Goal: Task Accomplishment & Management: Manage account settings

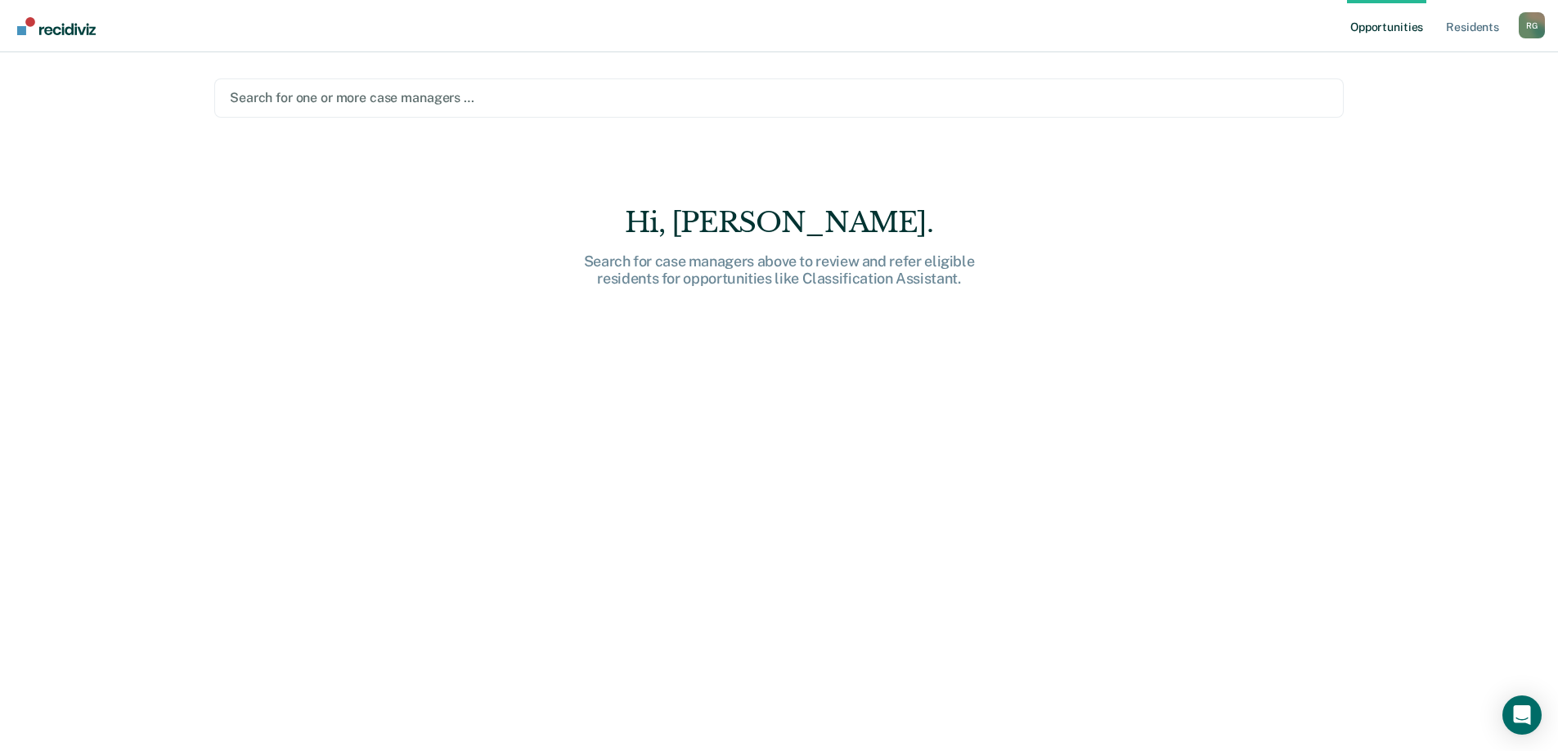
click at [352, 98] on div at bounding box center [779, 97] width 1098 height 19
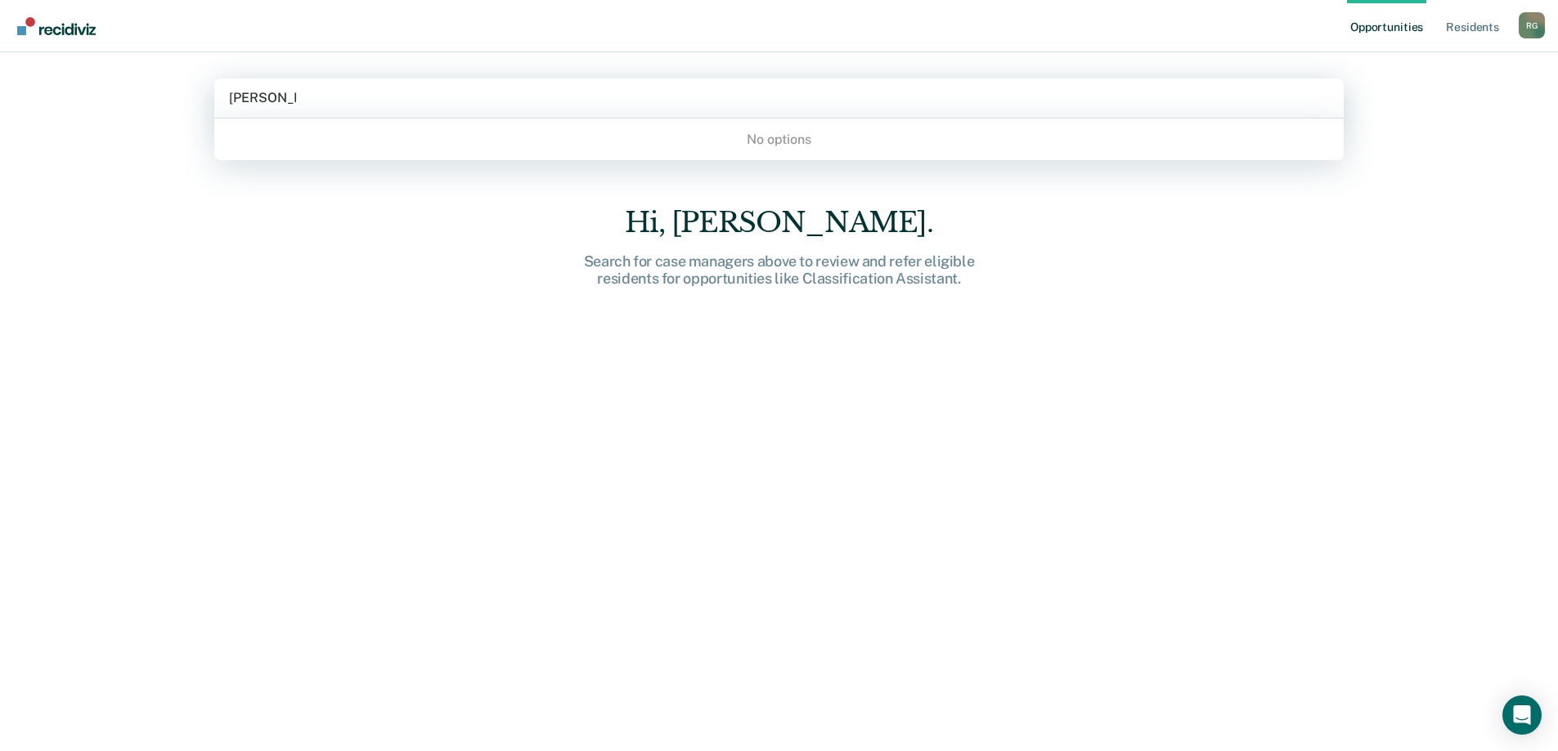
type input "[PERSON_NAME]"
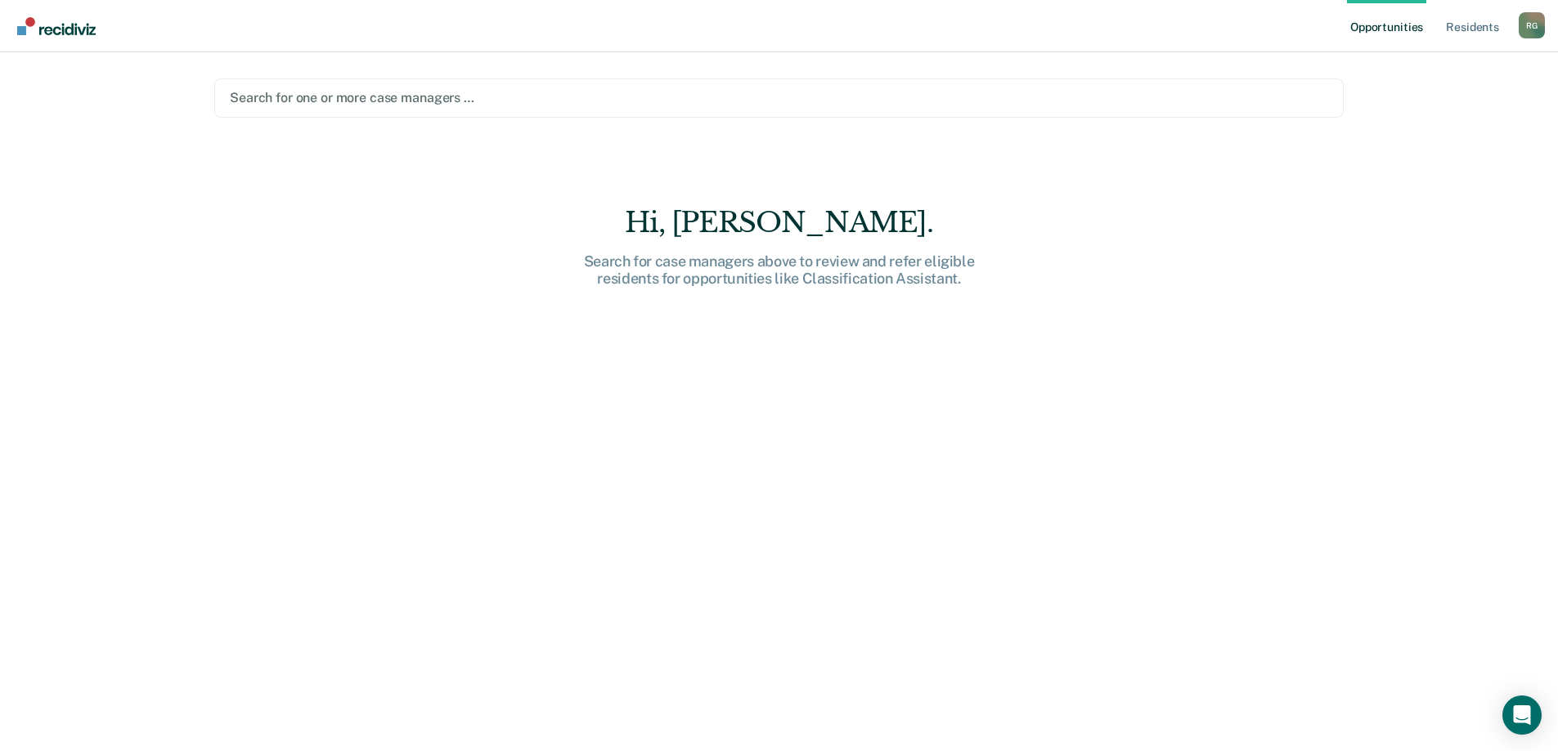
click at [352, 98] on div at bounding box center [779, 97] width 1098 height 19
click at [418, 91] on div at bounding box center [779, 97] width 1098 height 19
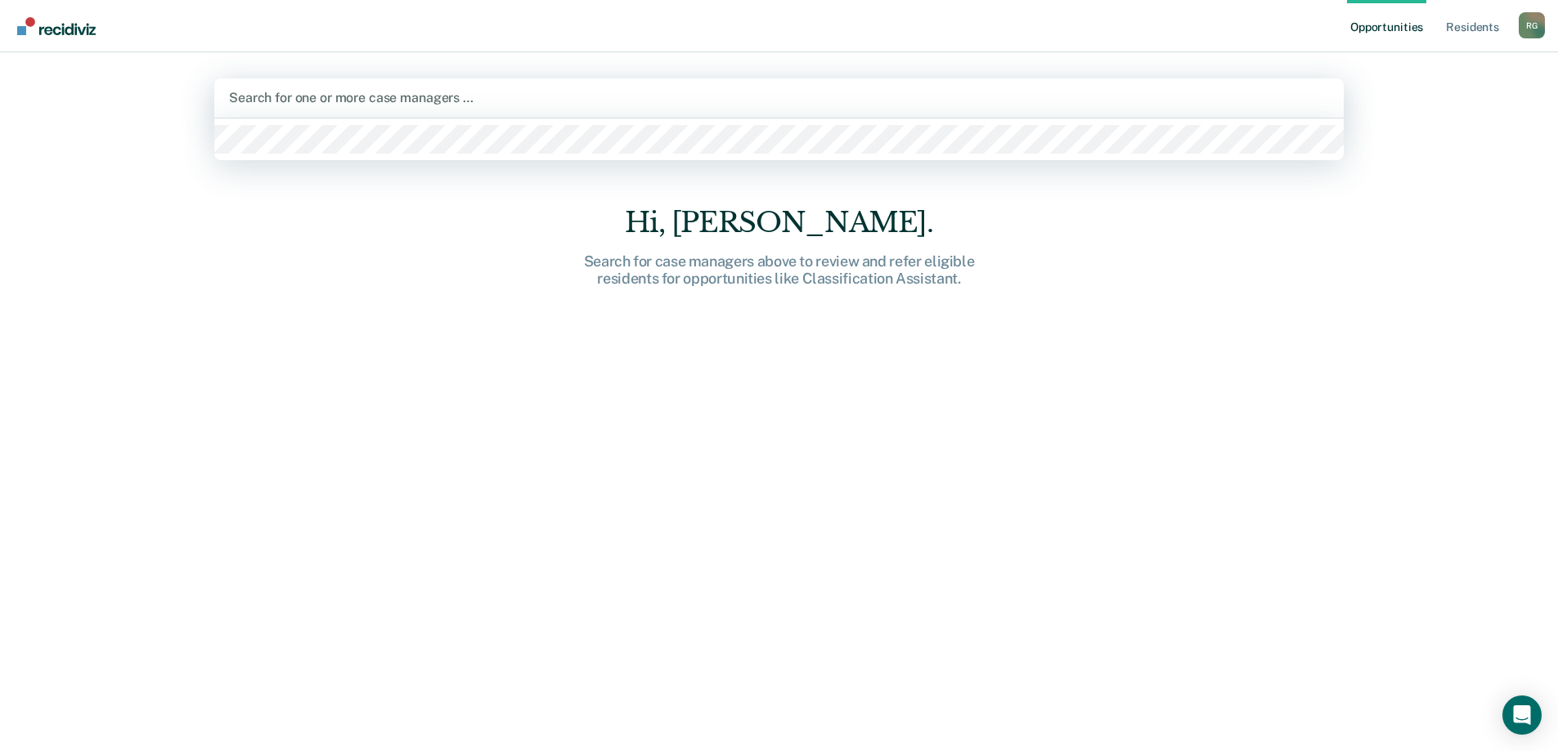
click at [419, 94] on div at bounding box center [779, 97] width 1100 height 19
click at [787, 104] on div at bounding box center [779, 97] width 1100 height 19
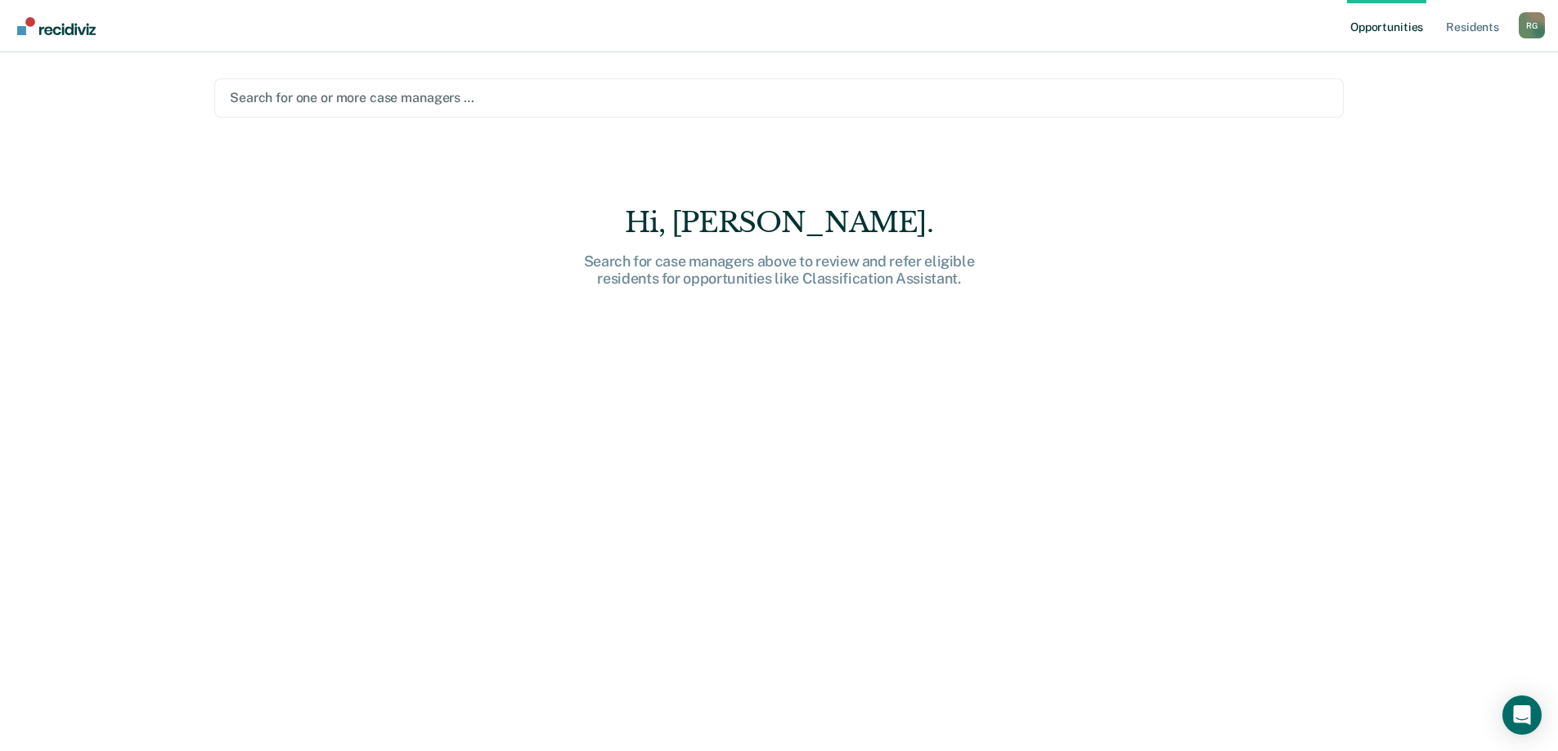
click at [410, 101] on div at bounding box center [779, 97] width 1098 height 19
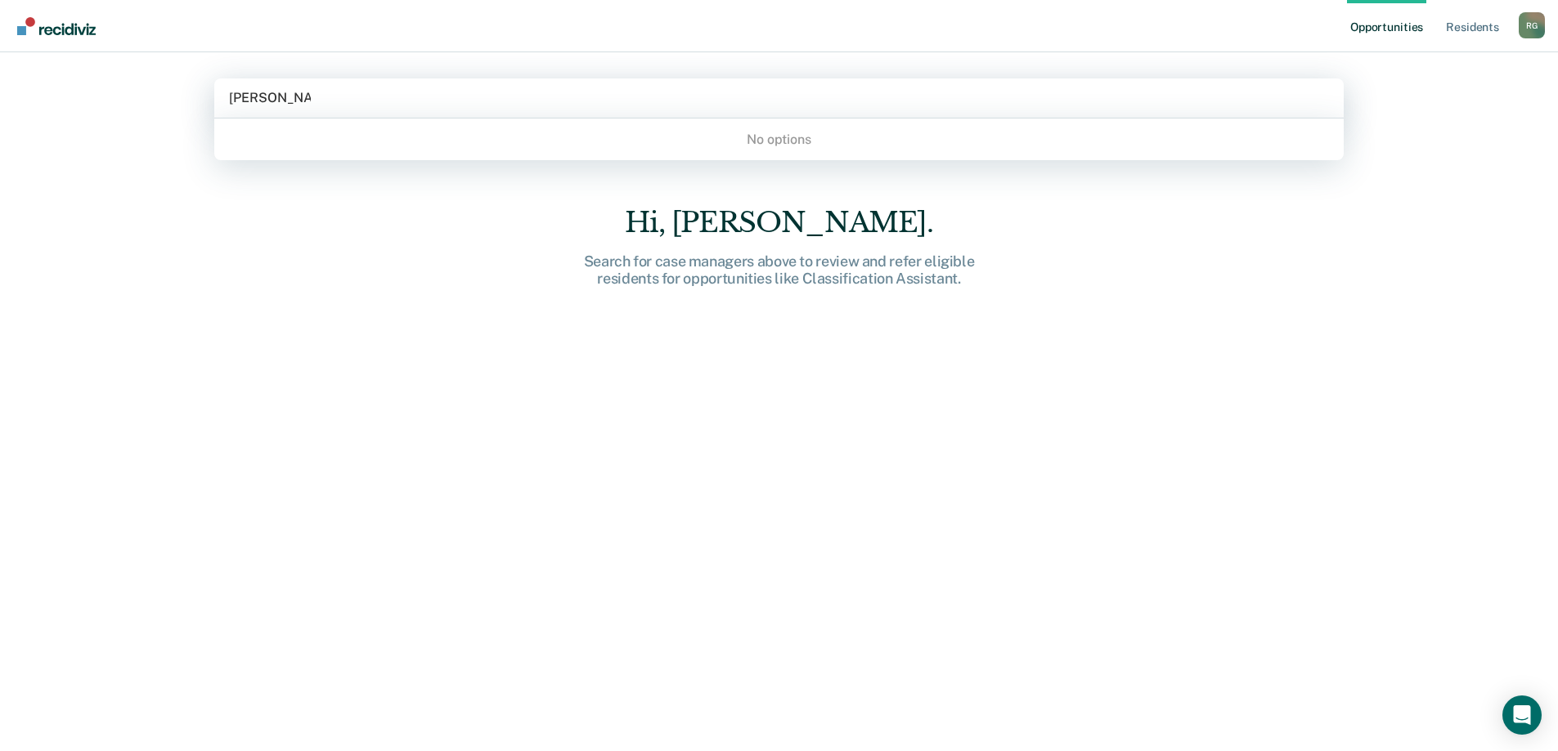
type input "[PERSON_NAME]"
click at [1119, 250] on div "Hi, [PERSON_NAME]. Search for case managers above to review and refer eligible …" at bounding box center [778, 490] width 1129 height 568
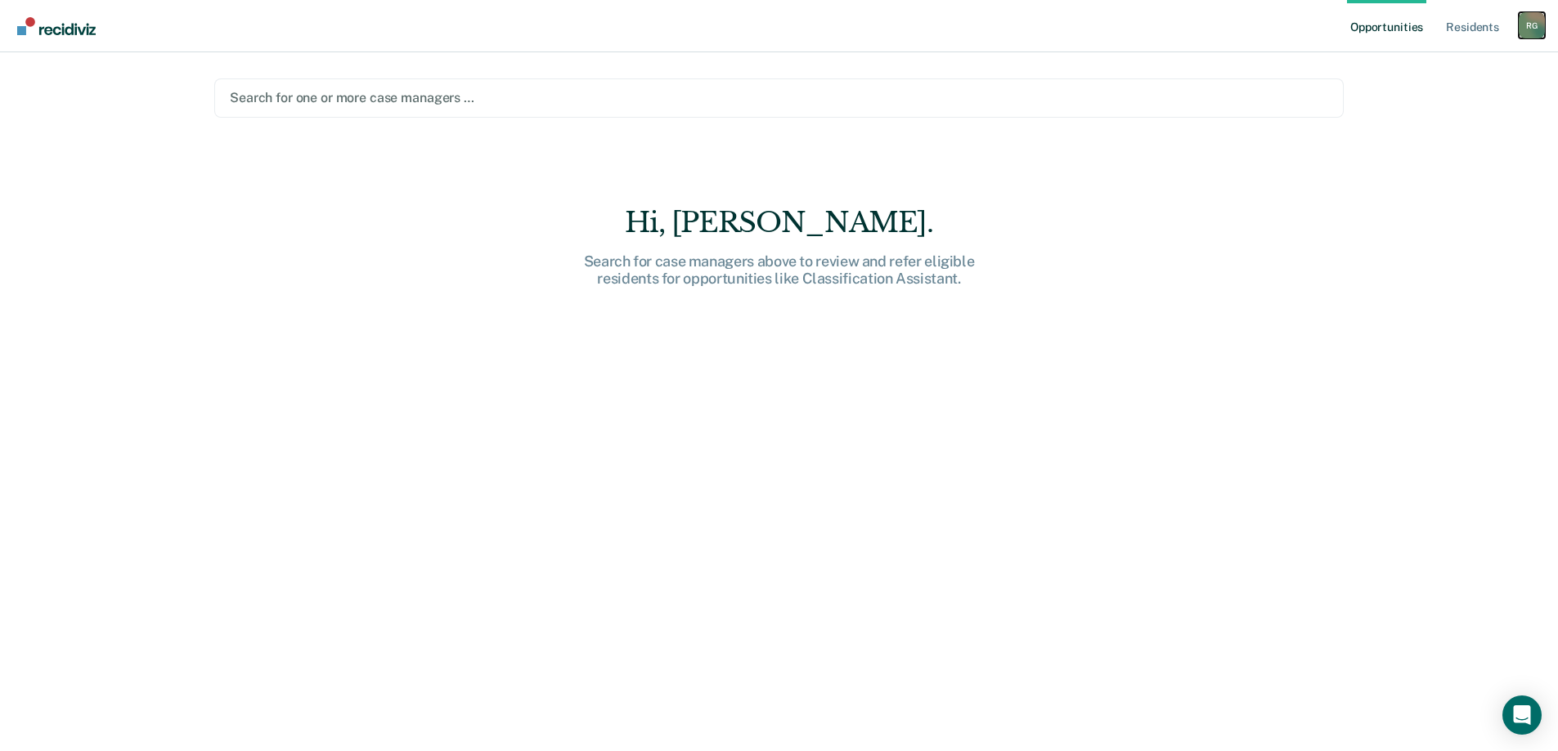
click at [1537, 23] on div "R G" at bounding box center [1531, 25] width 26 height 26
click at [1456, 30] on link "Resident s" at bounding box center [1472, 26] width 60 height 52
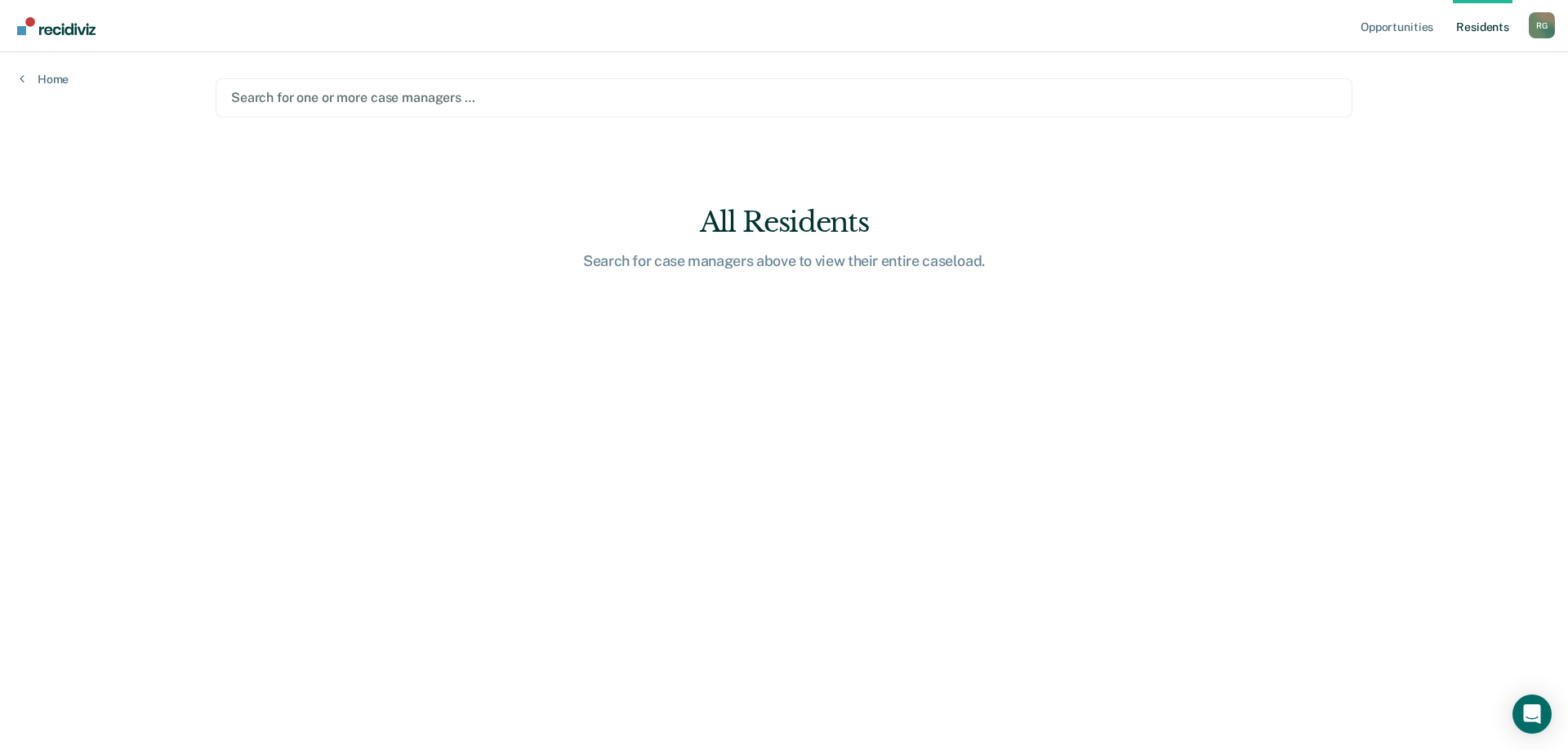
click at [1469, 25] on link "Resident s" at bounding box center [1482, 26] width 60 height 52
click at [56, 75] on link "Home" at bounding box center [44, 79] width 49 height 15
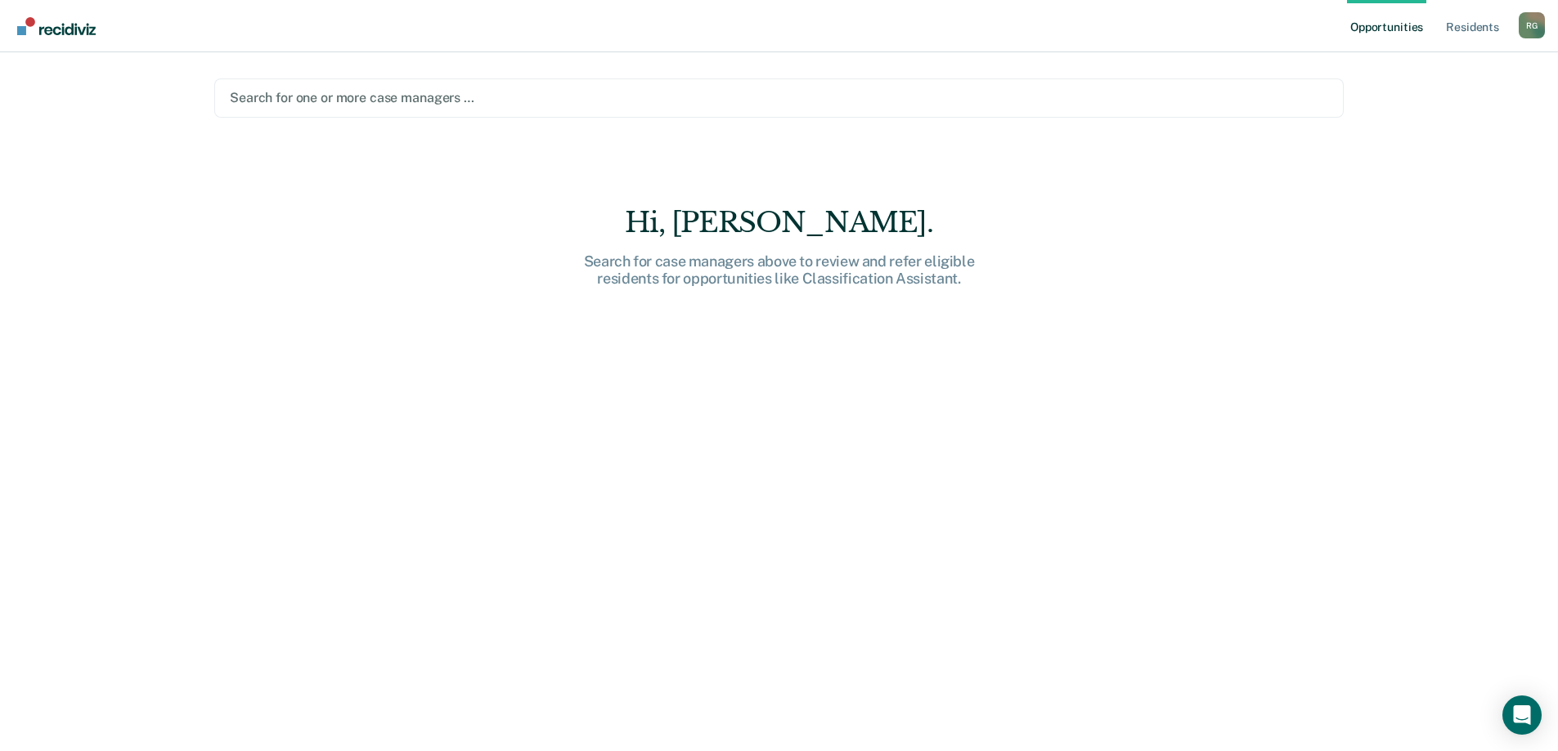
click at [369, 90] on div at bounding box center [779, 97] width 1098 height 19
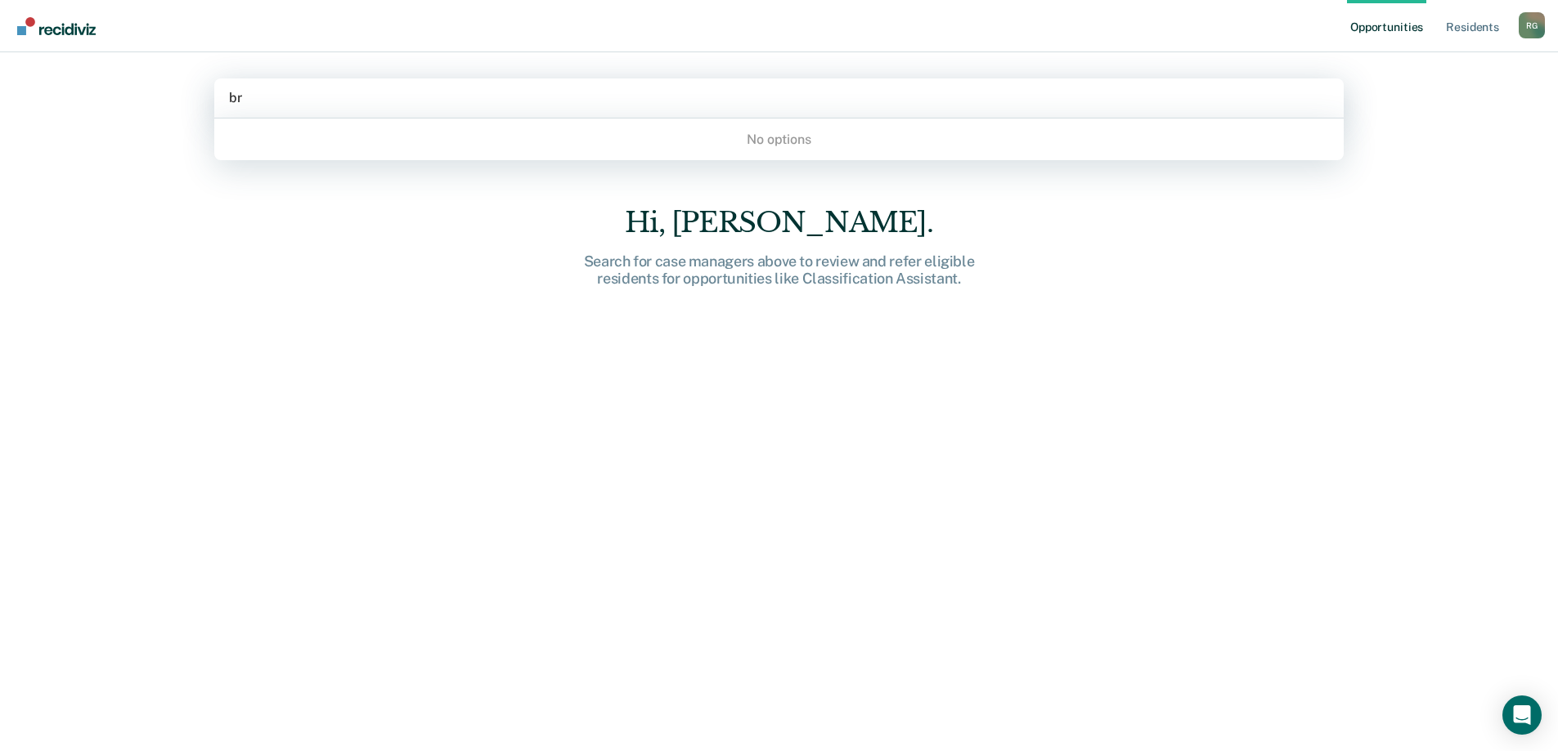
type input "b"
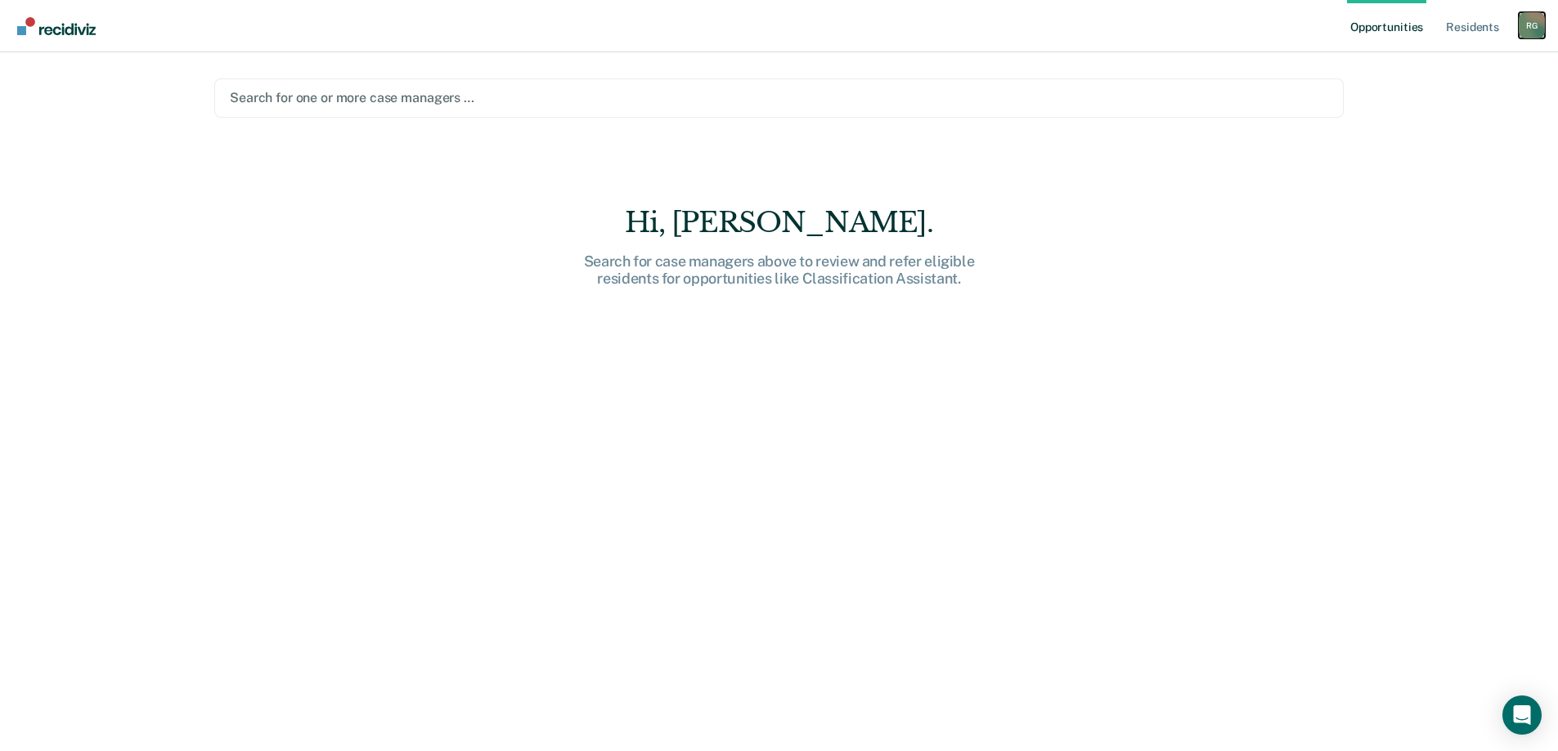
click at [1533, 20] on div "R G" at bounding box center [1531, 25] width 26 height 26
click at [1434, 105] on link "Log Out" at bounding box center [1466, 108] width 132 height 14
